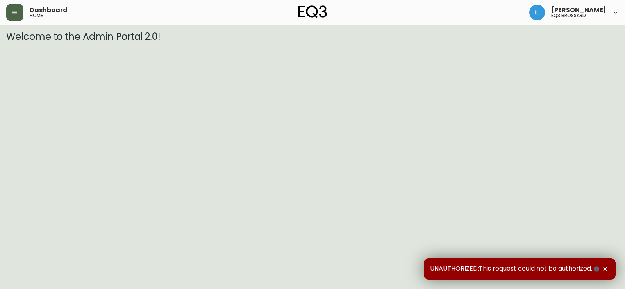
click at [17, 11] on icon "button" at bounding box center [15, 12] width 5 height 3
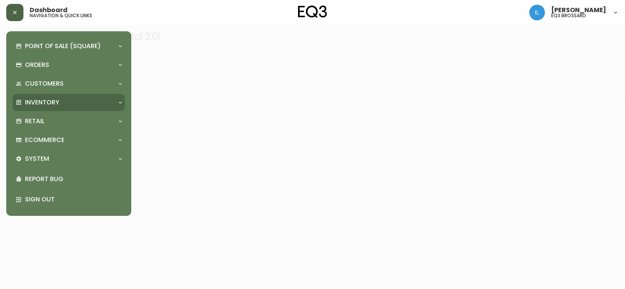
click at [64, 102] on div "Inventory" at bounding box center [65, 102] width 98 height 9
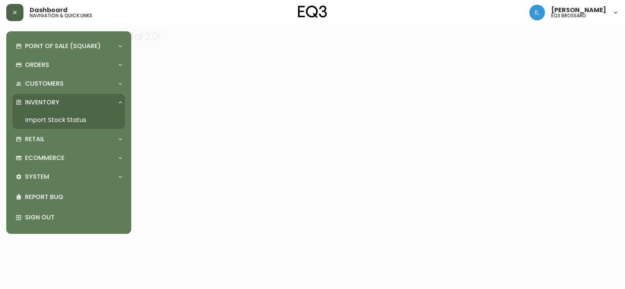
click at [60, 122] on link "Import Stock Status" at bounding box center [69, 120] width 113 height 18
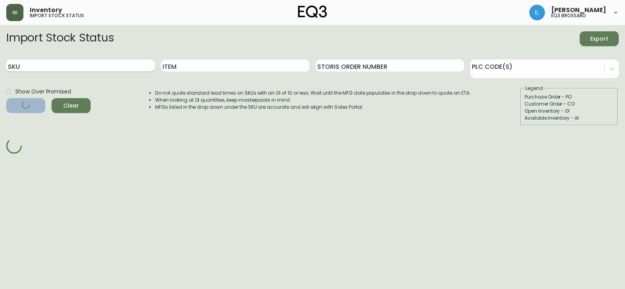
click at [91, 61] on input "SKU" at bounding box center [80, 65] width 148 height 13
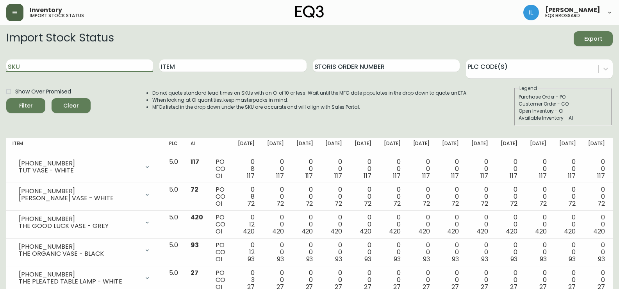
paste input "3130-230-6-A"
type input "3130-230-6-A"
click at [6, 98] on button "Filter" at bounding box center [25, 105] width 39 height 15
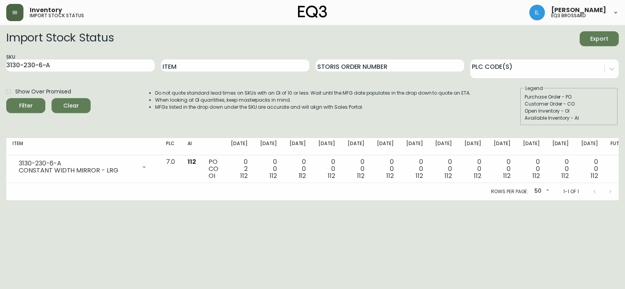
click at [608, 200] on html "Inventory import stock status Imane Labhier eq3 brossard Import Stock Status Ex…" at bounding box center [312, 100] width 625 height 200
click at [12, 17] on button "button" at bounding box center [14, 12] width 17 height 17
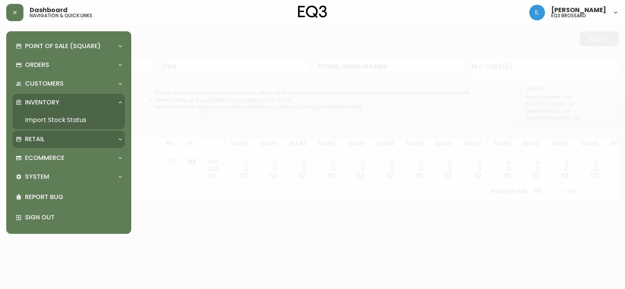
click at [41, 141] on p "Retail" at bounding box center [35, 139] width 20 height 9
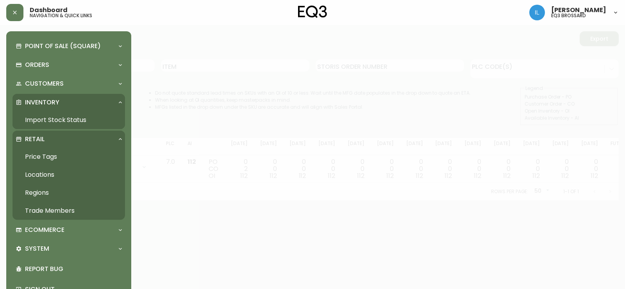
click at [61, 215] on link "Trade Members" at bounding box center [69, 211] width 113 height 18
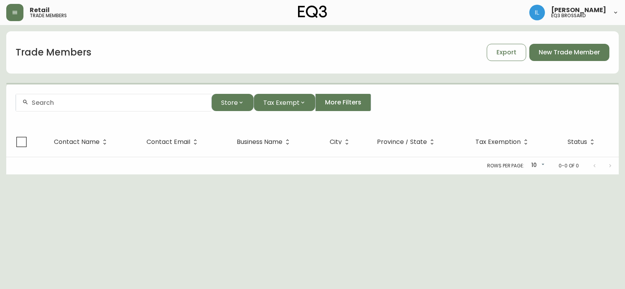
click at [156, 110] on div at bounding box center [113, 103] width 195 height 18
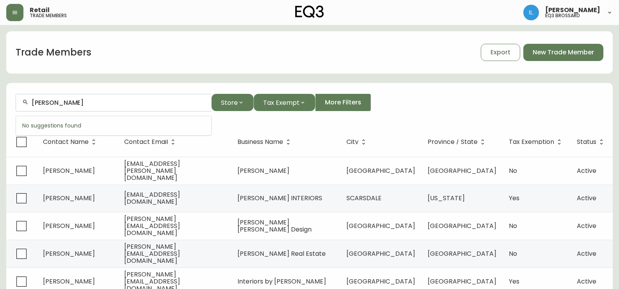
scroll to position [0, 0]
drag, startPoint x: 113, startPoint y: 105, endPoint x: 22, endPoint y: 115, distance: 91.5
click at [22, 115] on body "Retail trade members [PERSON_NAME] eq3 brossard Trade Members Export New Trade …" at bounding box center [309, 224] width 619 height 449
type input "crew collective"
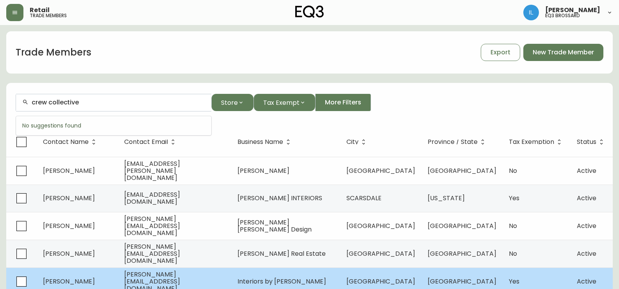
scroll to position [0, 0]
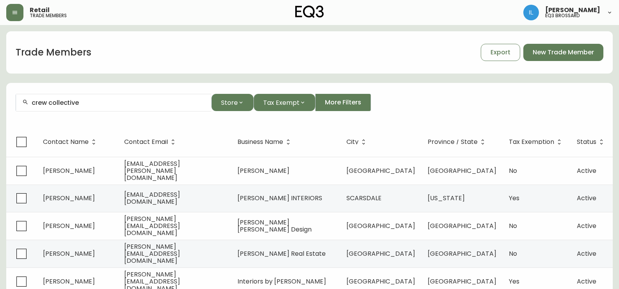
click at [619, 155] on main "Trade Members Export New Trade Member crew collective Store Tax Exempt More Fil…" at bounding box center [309, 237] width 619 height 424
drag, startPoint x: 103, startPoint y: 97, endPoint x: 0, endPoint y: 107, distance: 103.3
click at [0, 107] on main "Trade Members Export New Trade Member crew collective Store Tax Exempt More Fil…" at bounding box center [309, 237] width 619 height 424
drag, startPoint x: 57, startPoint y: 105, endPoint x: 7, endPoint y: 105, distance: 50.0
click at [7, 105] on form "crew collective Store Tax Exempt More Filters" at bounding box center [309, 105] width 607 height 43
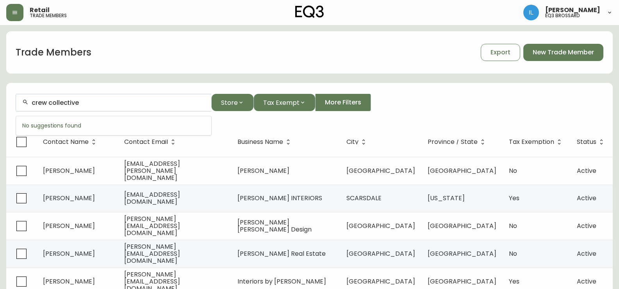
click at [77, 100] on input "crew collective" at bounding box center [118, 102] width 173 height 7
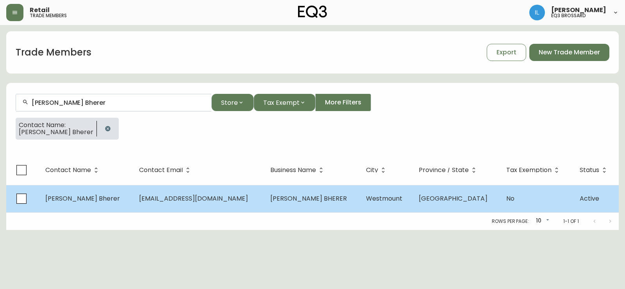
type input "[PERSON_NAME] Bherer"
click at [305, 209] on td "[PERSON_NAME] BHERER" at bounding box center [312, 198] width 96 height 27
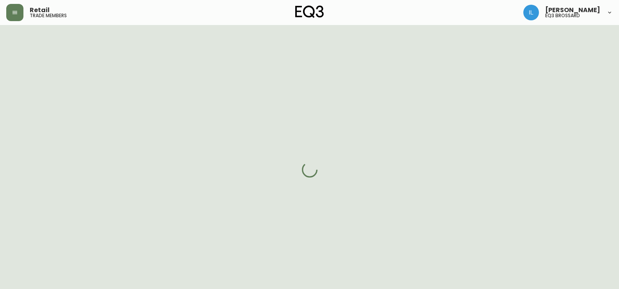
select select "QC"
select select "CA"
select select "CA_FR"
select select "Other"
select select "Interior Designer"
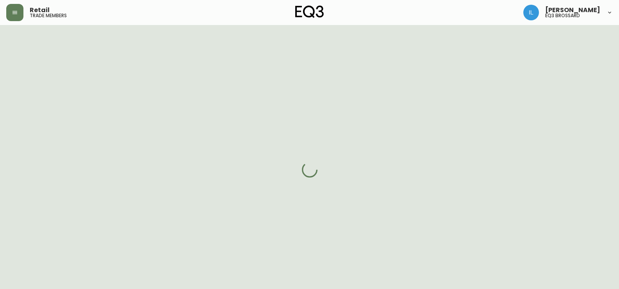
select select "cjw10z96t00bn6gs0dfqi5bhz"
select select "false"
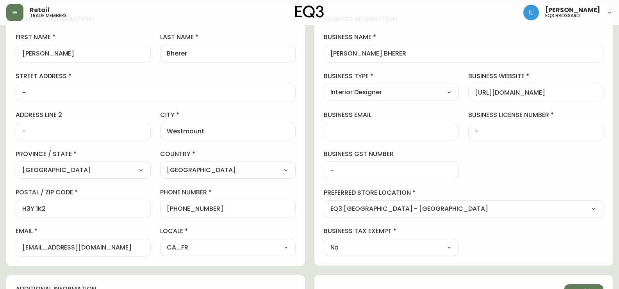
scroll to position [117, 0]
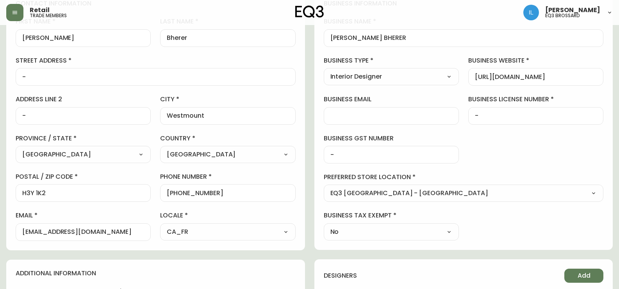
click at [605, 87] on div "business information business name [PERSON_NAME] BHERER business type Interior …" at bounding box center [464, 120] width 299 height 260
